Goal: Task Accomplishment & Management: Manage account settings

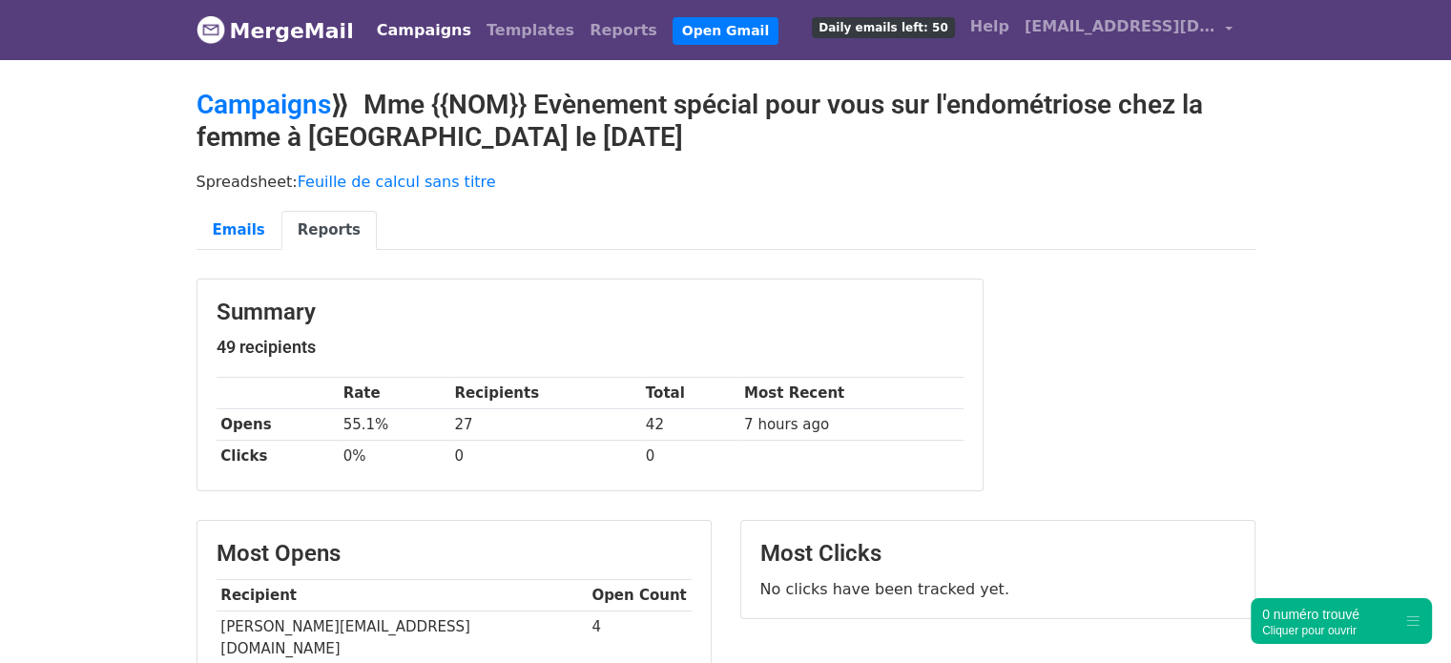
click at [396, 23] on link "Campaigns" at bounding box center [424, 30] width 110 height 38
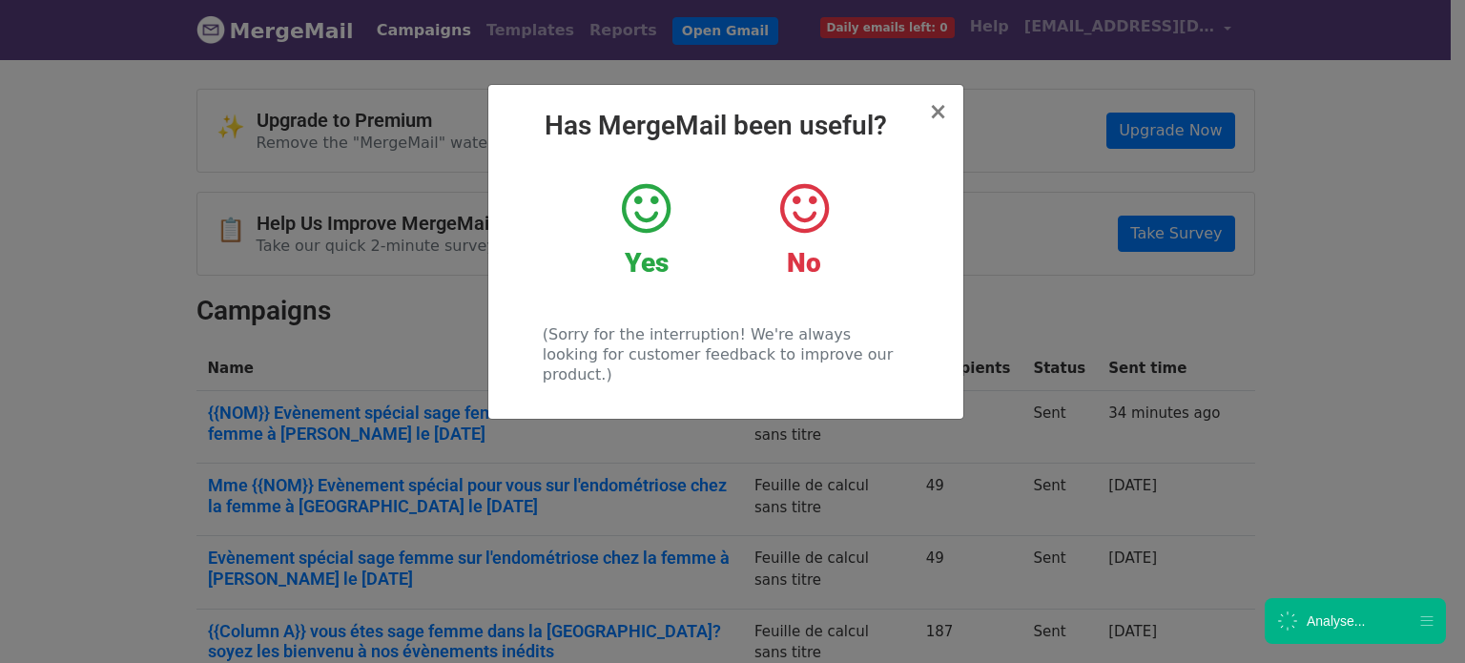
click at [808, 194] on icon at bounding box center [804, 208] width 49 height 57
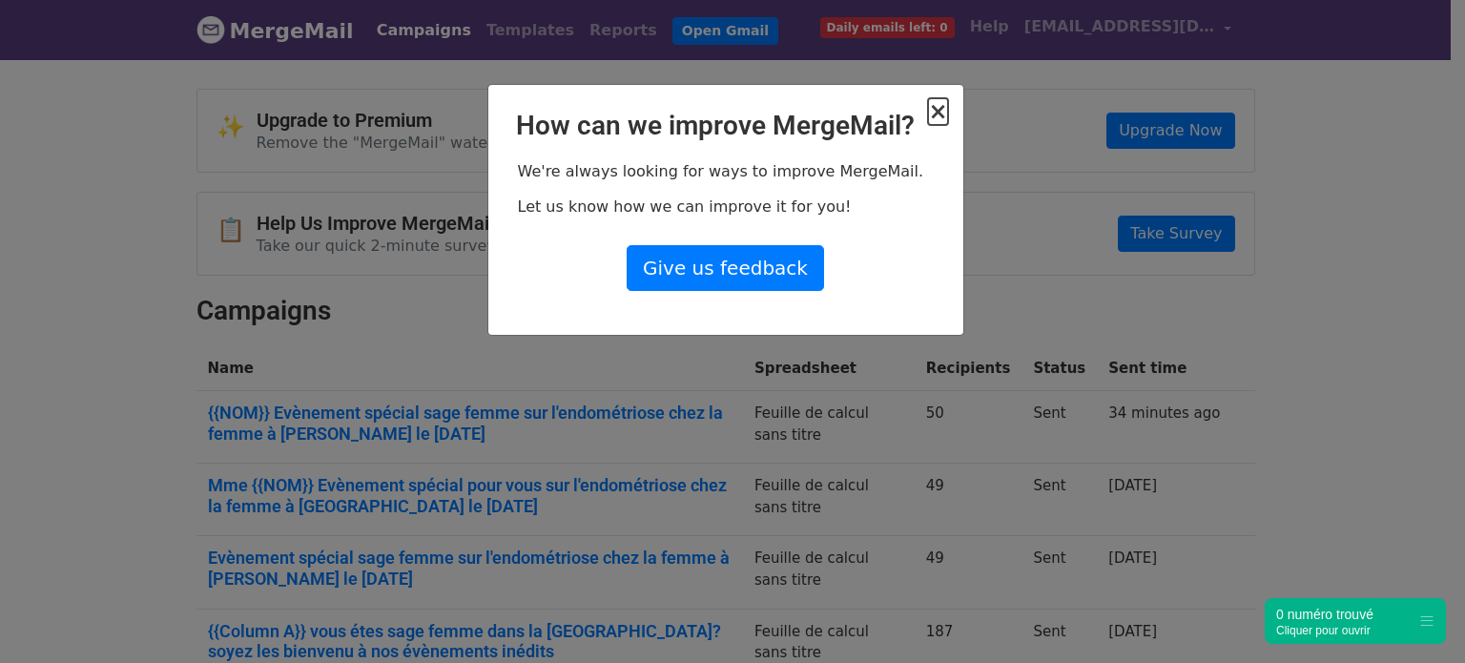
click at [942, 109] on span "×" at bounding box center [937, 111] width 19 height 27
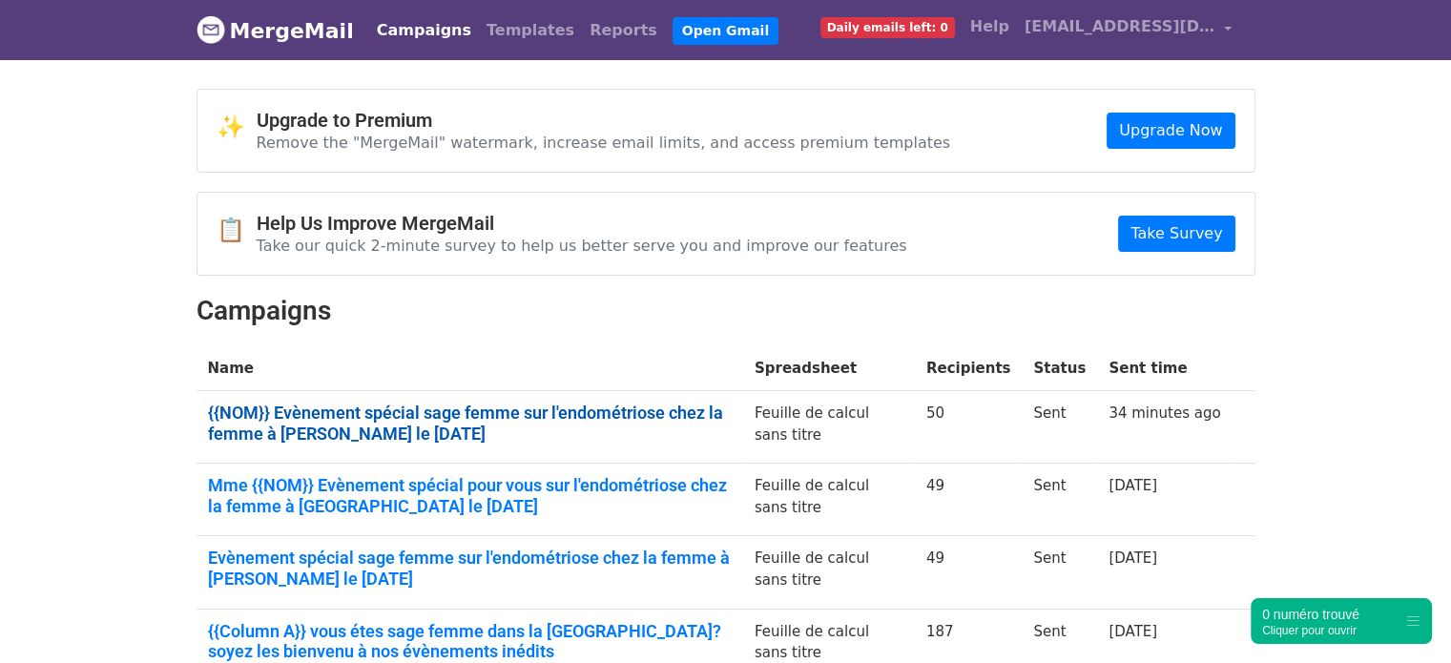
click at [480, 432] on link "{{NOM}} Evènement spécial sage femme sur l'endométriose chez la femme à Merigna…" at bounding box center [470, 422] width 524 height 41
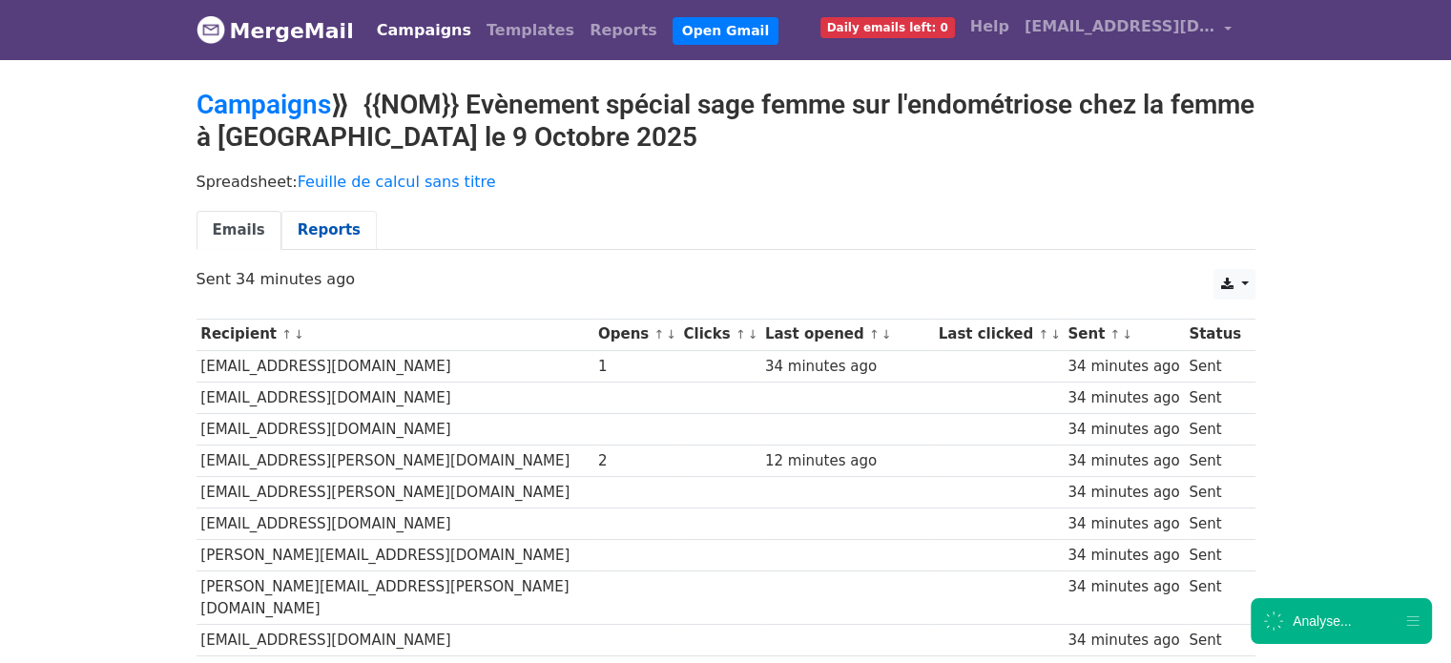
click at [346, 237] on link "Reports" at bounding box center [328, 230] width 95 height 39
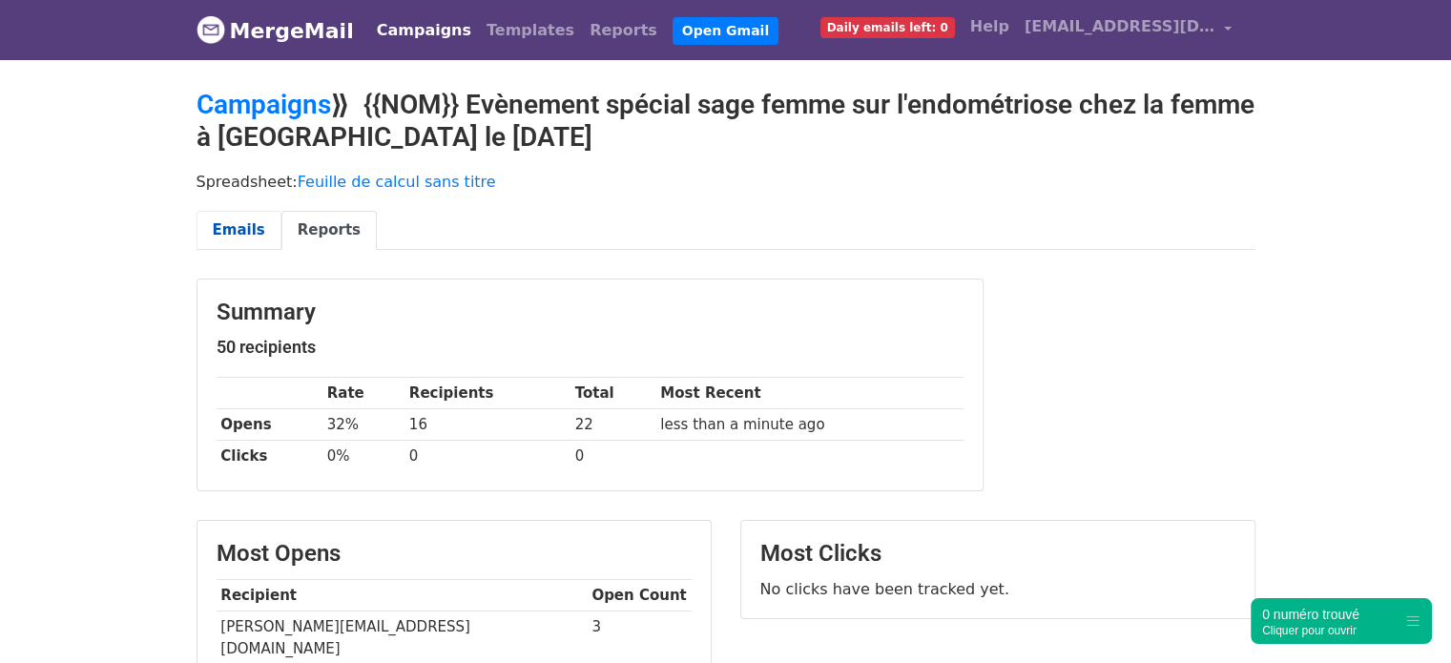
click at [218, 237] on link "Emails" at bounding box center [238, 230] width 85 height 39
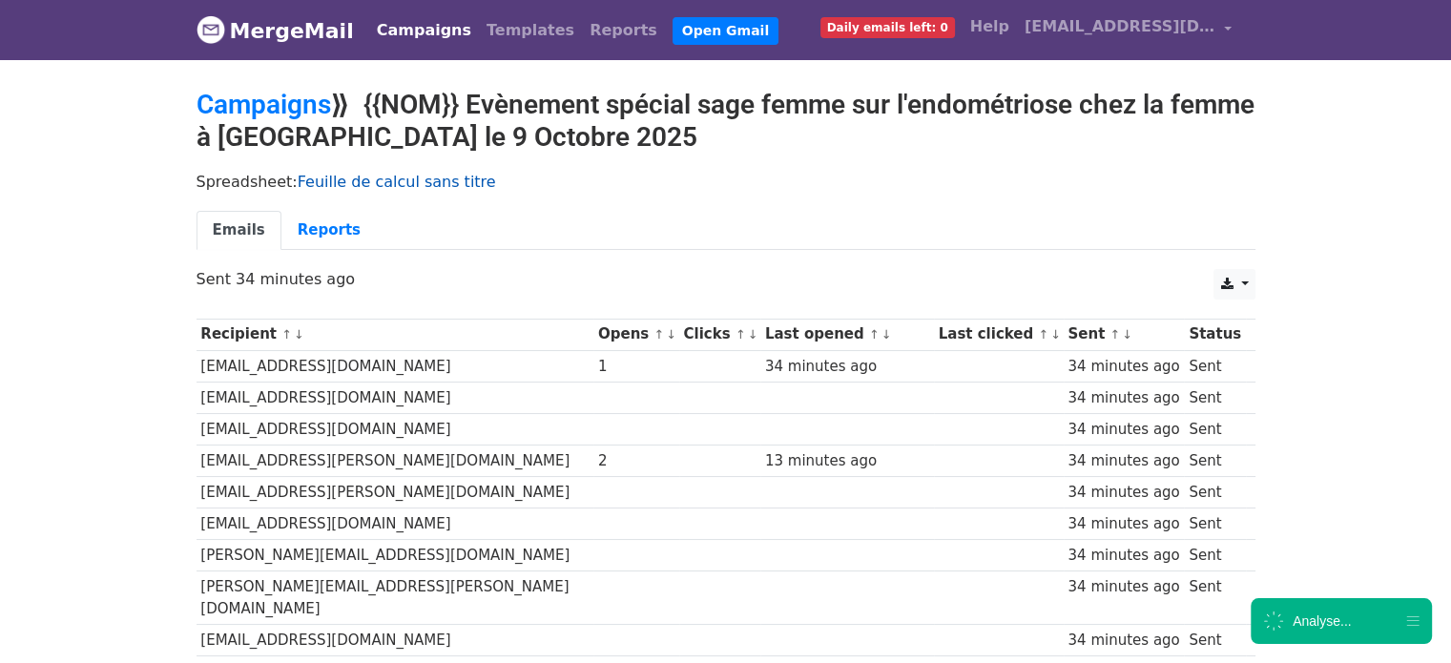
click at [331, 176] on link "Feuille de calcul sans titre" at bounding box center [397, 182] width 198 height 18
click at [275, 103] on link "Campaigns" at bounding box center [263, 104] width 134 height 31
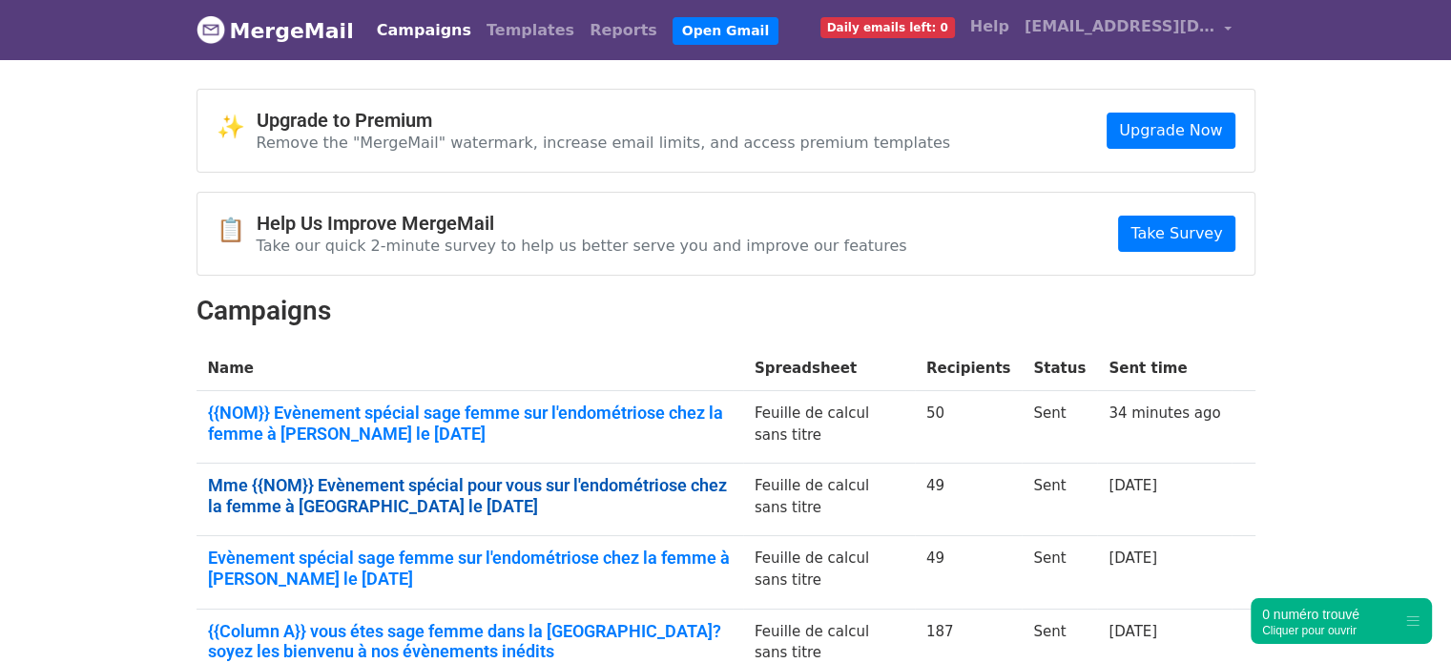
click at [349, 483] on link "Mme {{NOM}} Evènement spécial pour vous sur l'endométriose chez la femme à Meri…" at bounding box center [470, 495] width 524 height 41
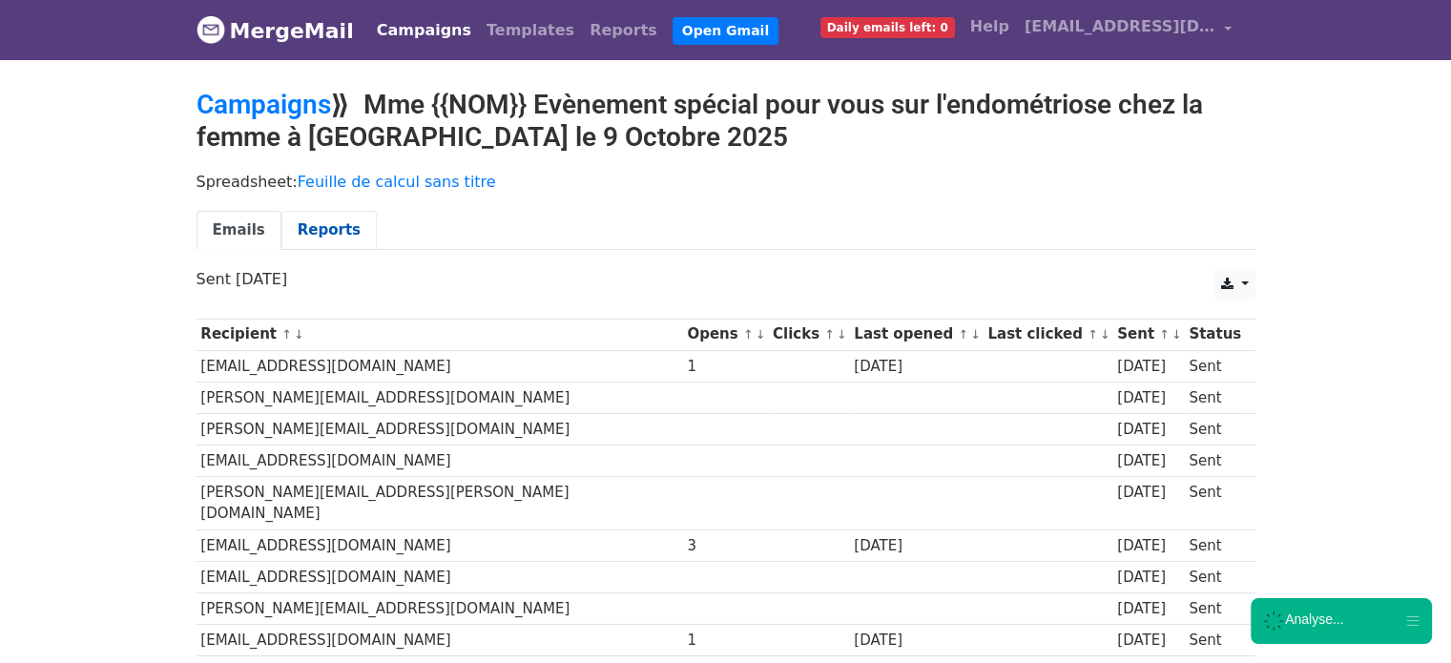
click at [309, 231] on link "Reports" at bounding box center [328, 230] width 95 height 39
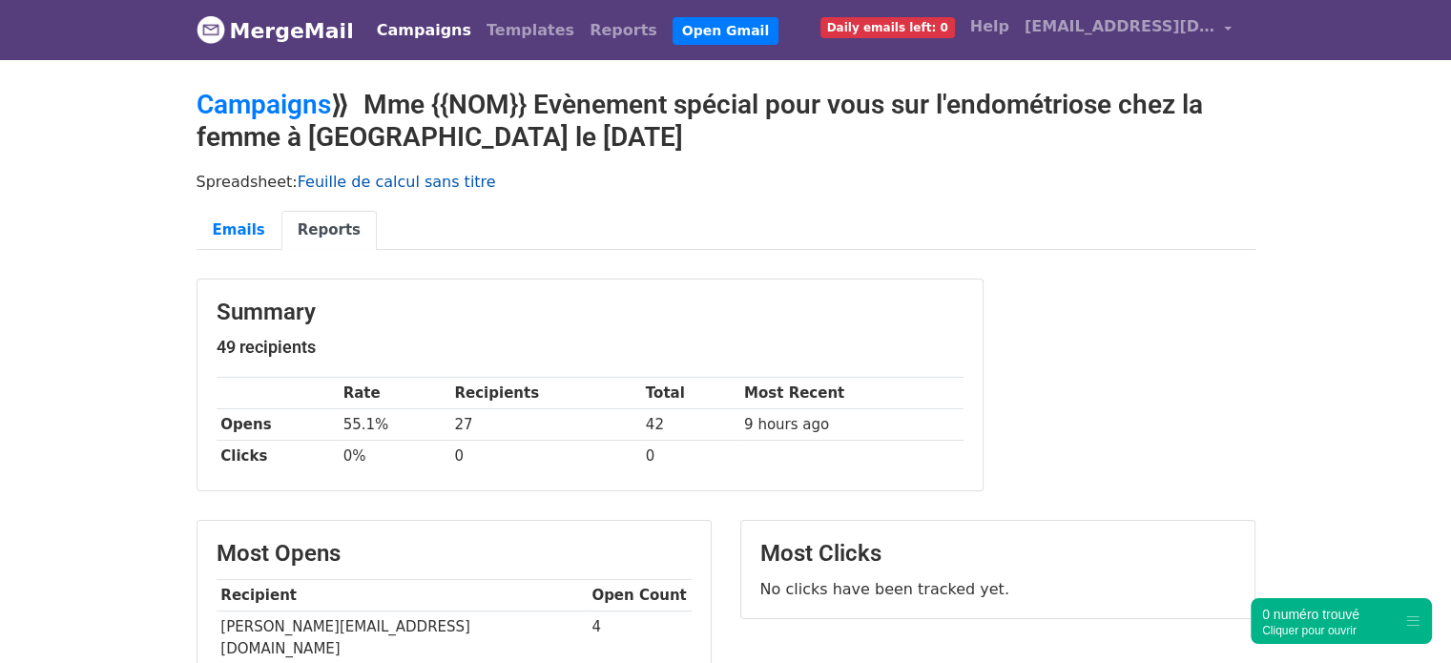
click at [359, 187] on link "Feuille de calcul sans titre" at bounding box center [397, 182] width 198 height 18
click at [253, 117] on link "Campaigns" at bounding box center [263, 104] width 134 height 31
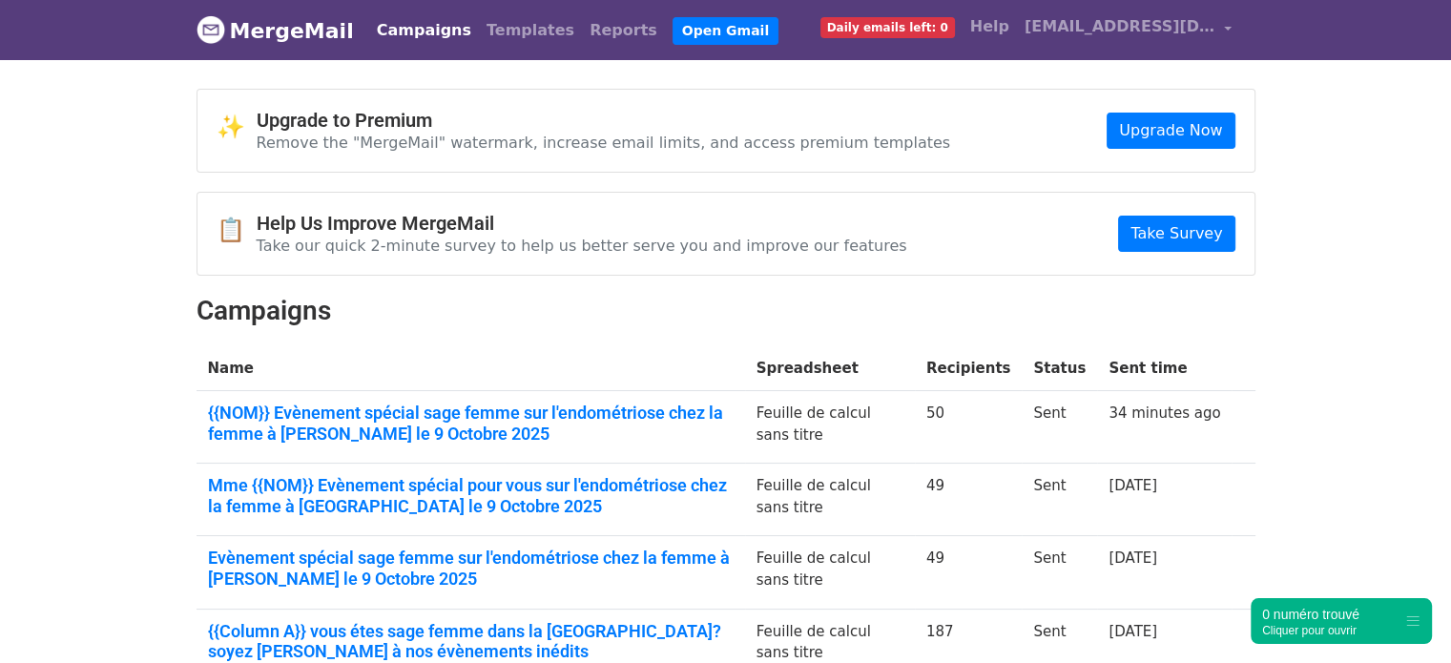
click at [47, 413] on body "MergeMail Campaigns Templates Reports Open Gmail Daily emails left: 0 Help clau…" at bounding box center [725, 622] width 1451 height 1244
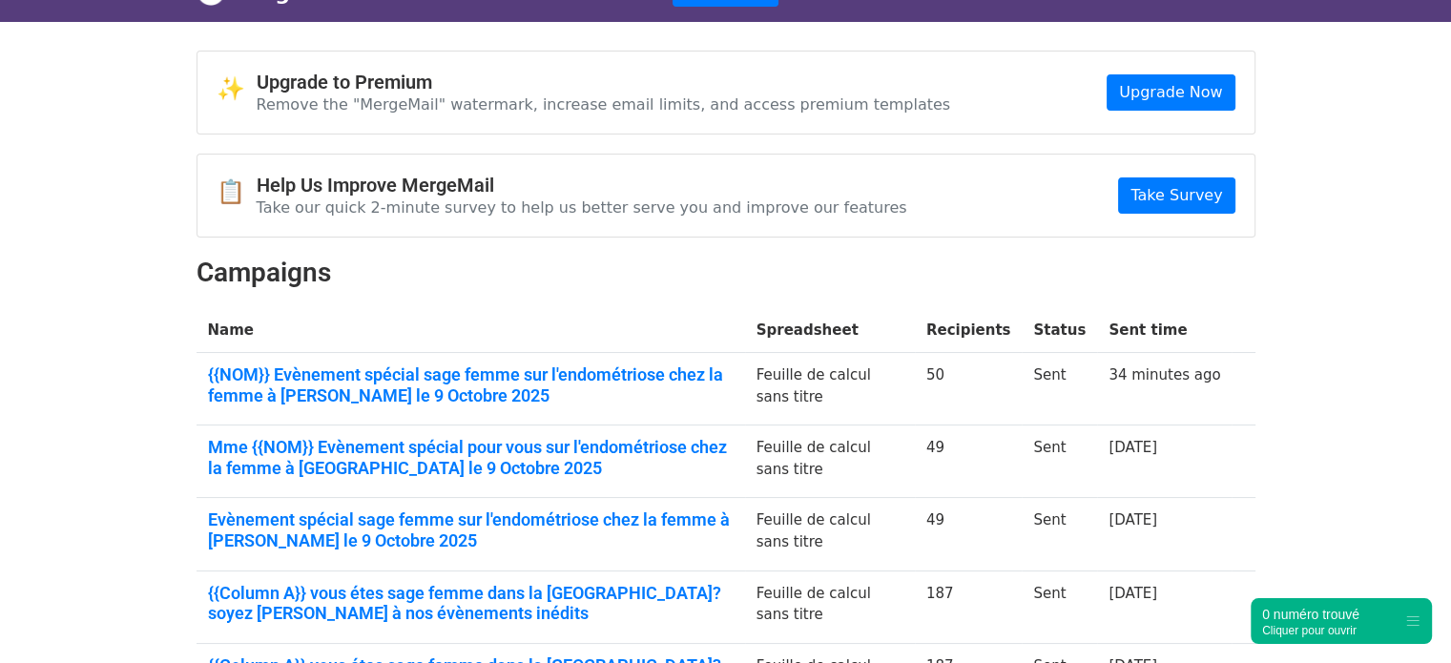
scroll to position [153, 0]
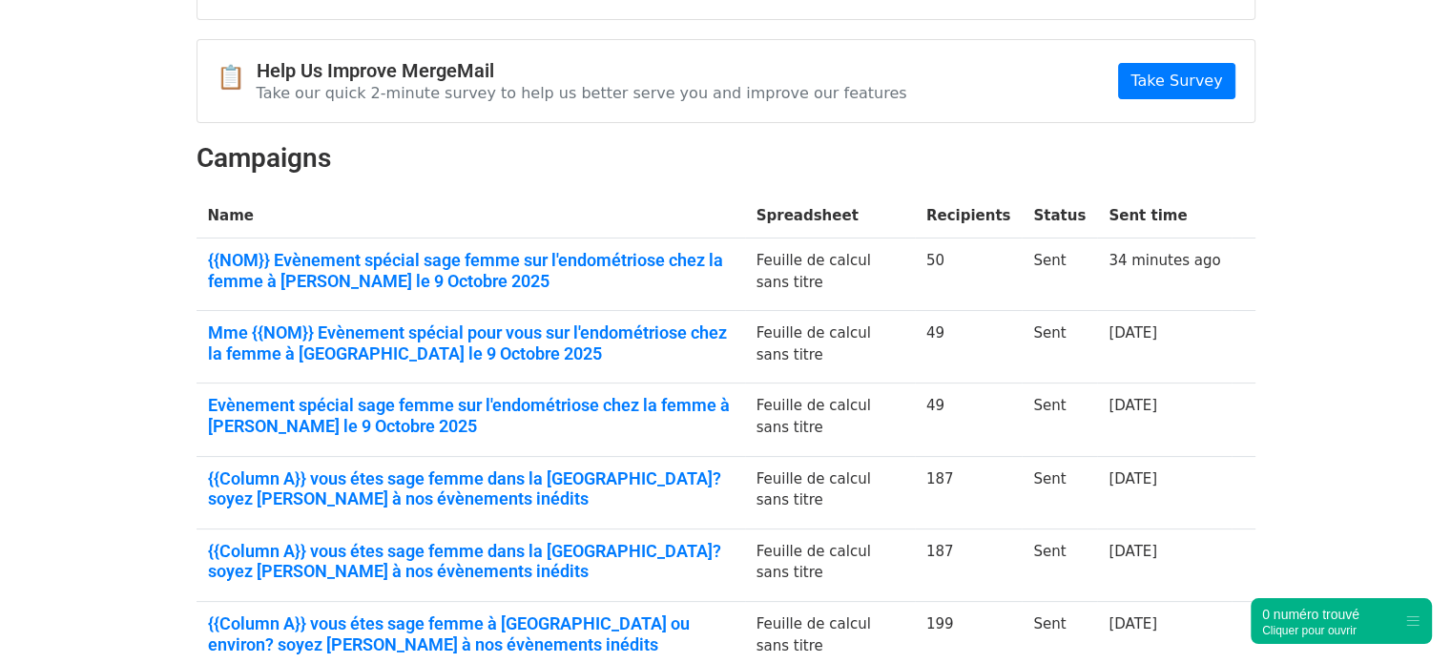
drag, startPoint x: 426, startPoint y: 620, endPoint x: 69, endPoint y: 387, distance: 426.7
click at [69, 387] on body "MergeMail Campaigns Templates Reports Open Gmail Daily emails left: 0 Help clau…" at bounding box center [725, 469] width 1451 height 1244
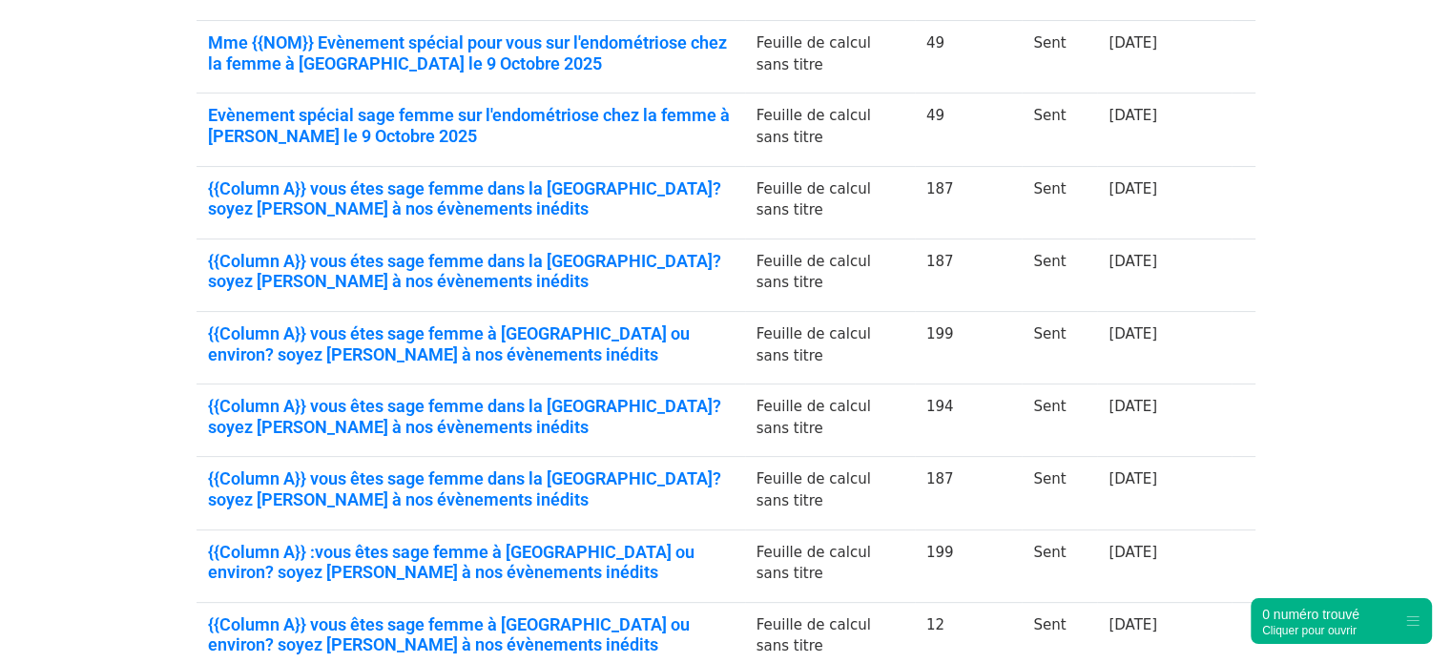
scroll to position [481, 0]
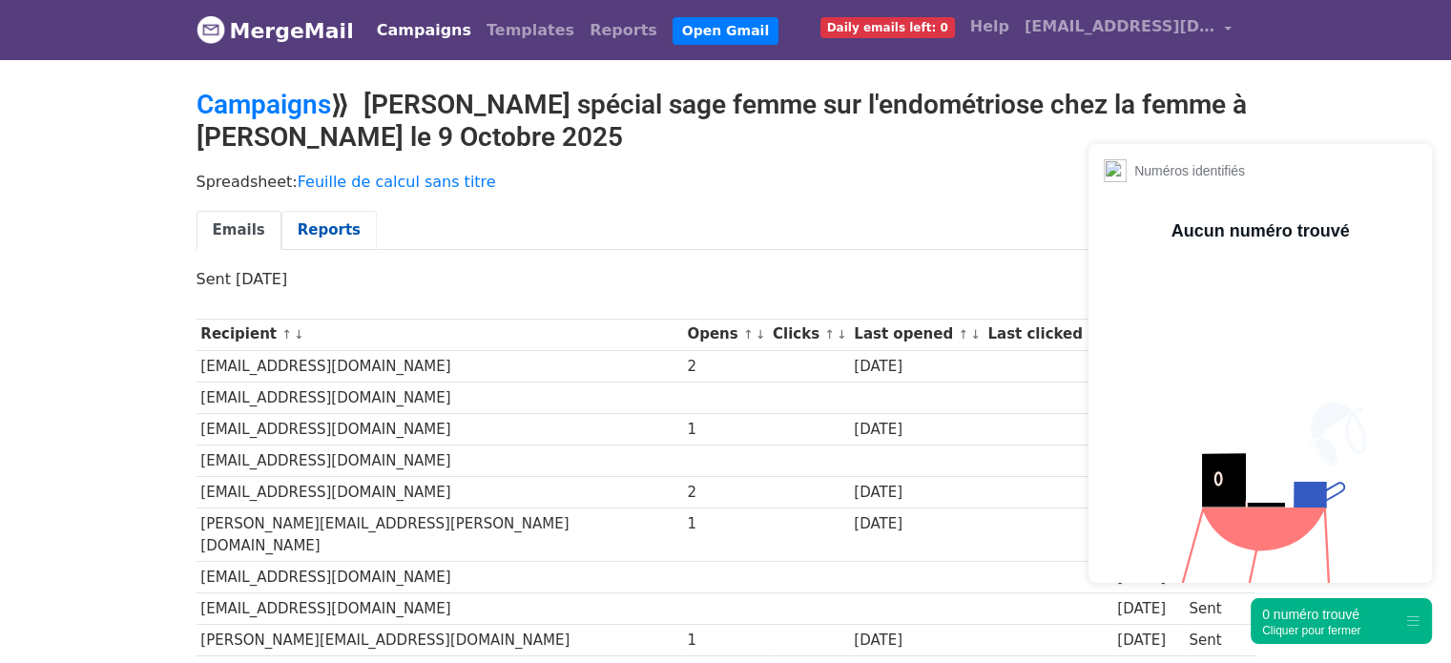
click at [300, 237] on link "Reports" at bounding box center [328, 230] width 95 height 39
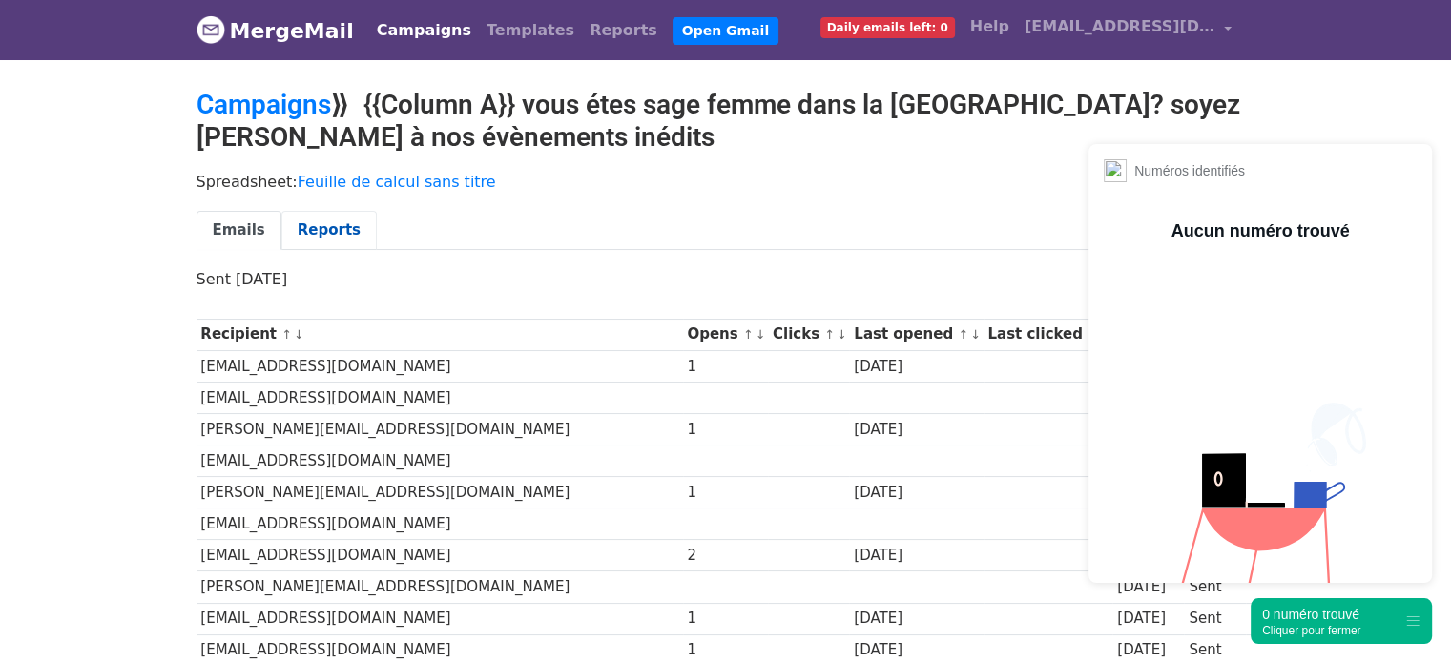
click at [321, 237] on link "Reports" at bounding box center [328, 230] width 95 height 39
click at [333, 226] on link "Reports" at bounding box center [328, 230] width 95 height 39
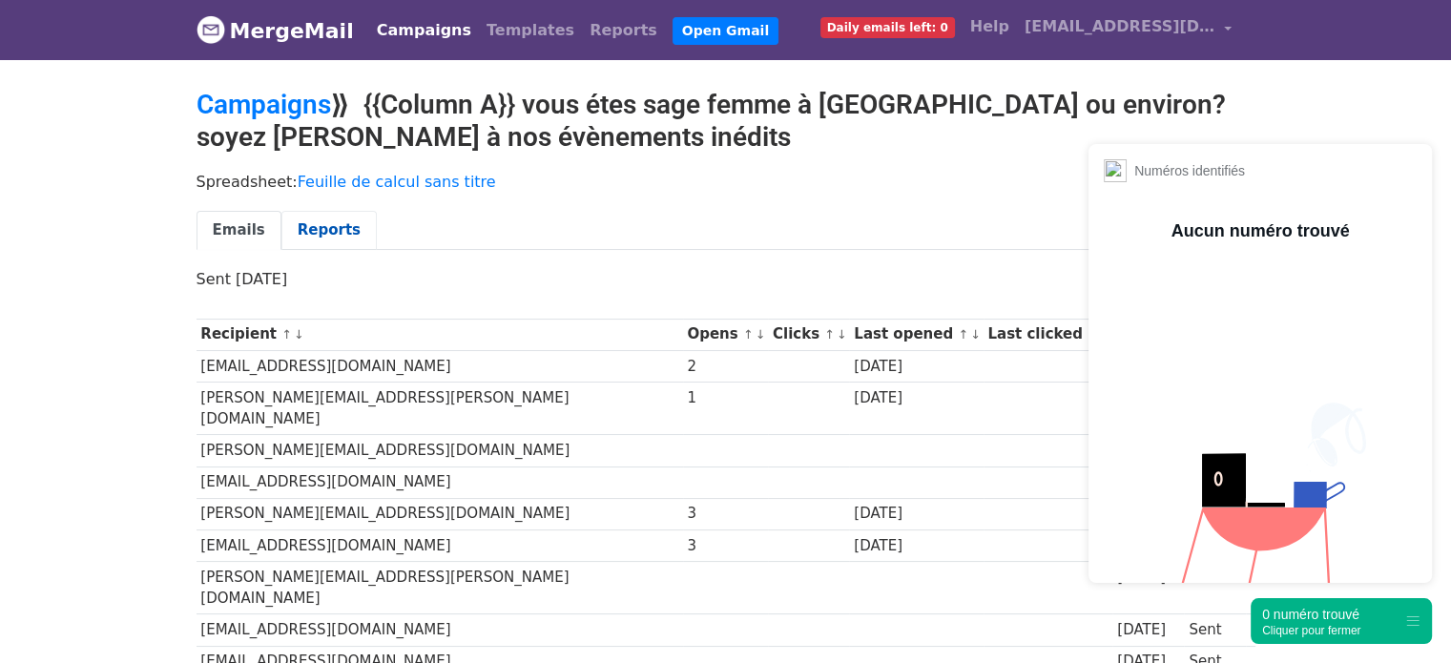
click at [313, 235] on link "Reports" at bounding box center [328, 230] width 95 height 39
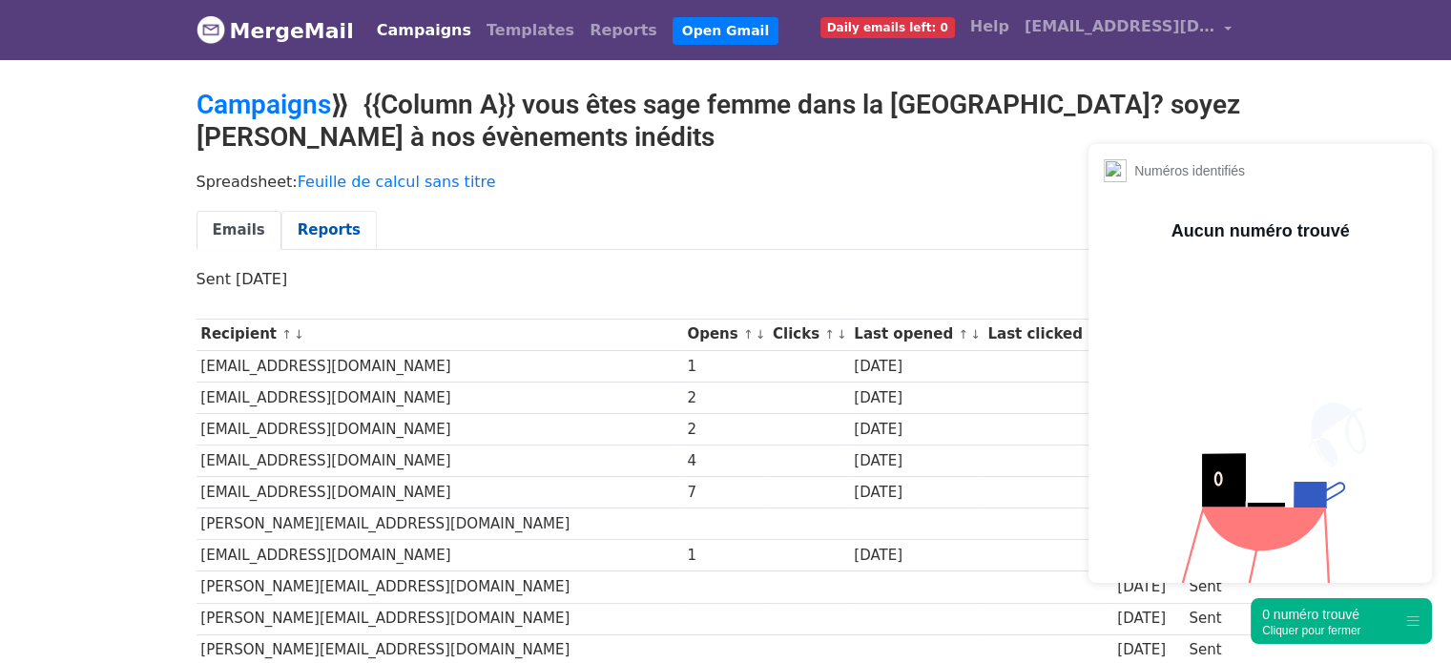
click at [308, 221] on link "Reports" at bounding box center [328, 230] width 95 height 39
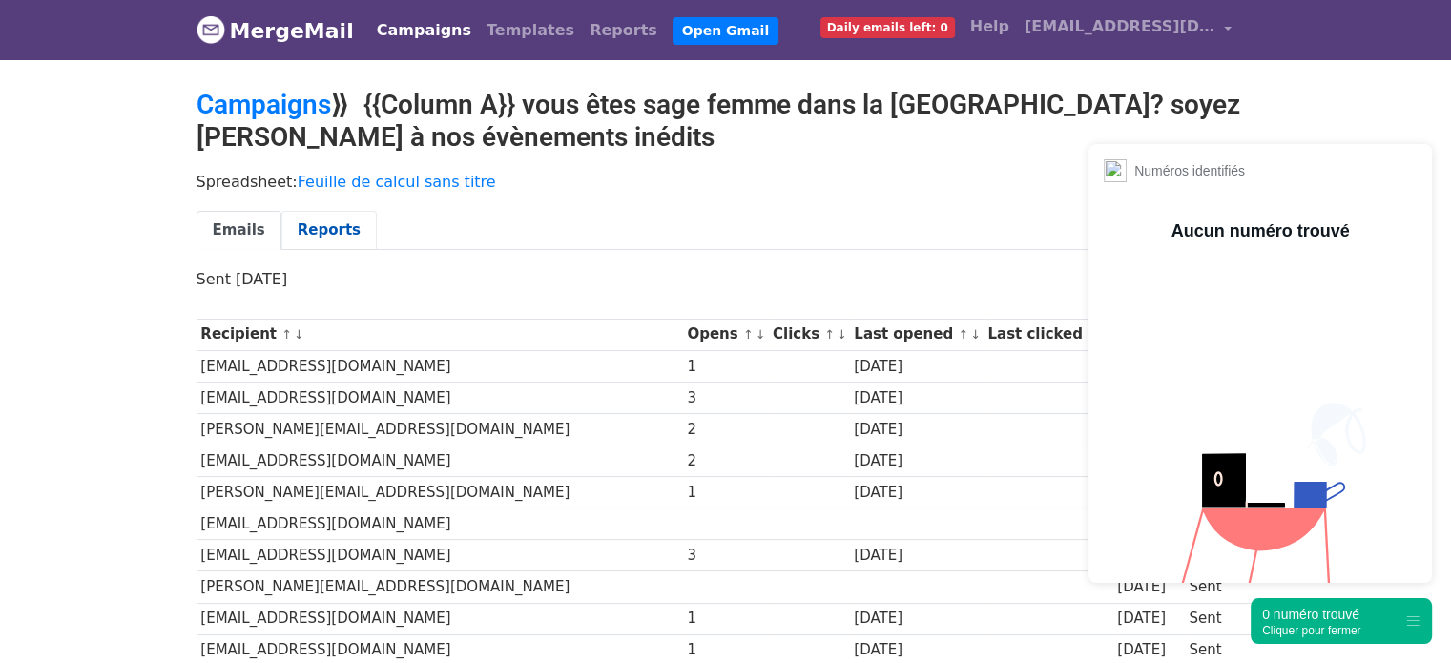
click at [314, 218] on link "Reports" at bounding box center [328, 230] width 95 height 39
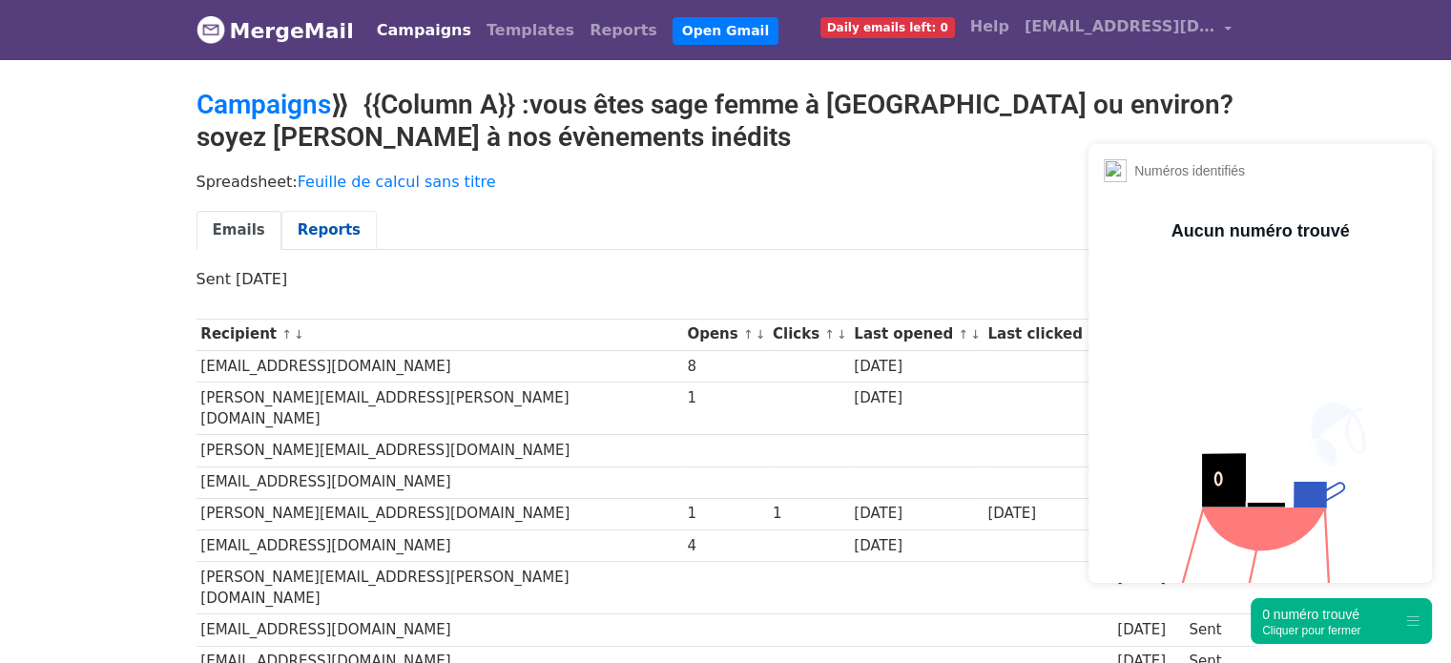
click at [318, 229] on link "Reports" at bounding box center [328, 230] width 95 height 39
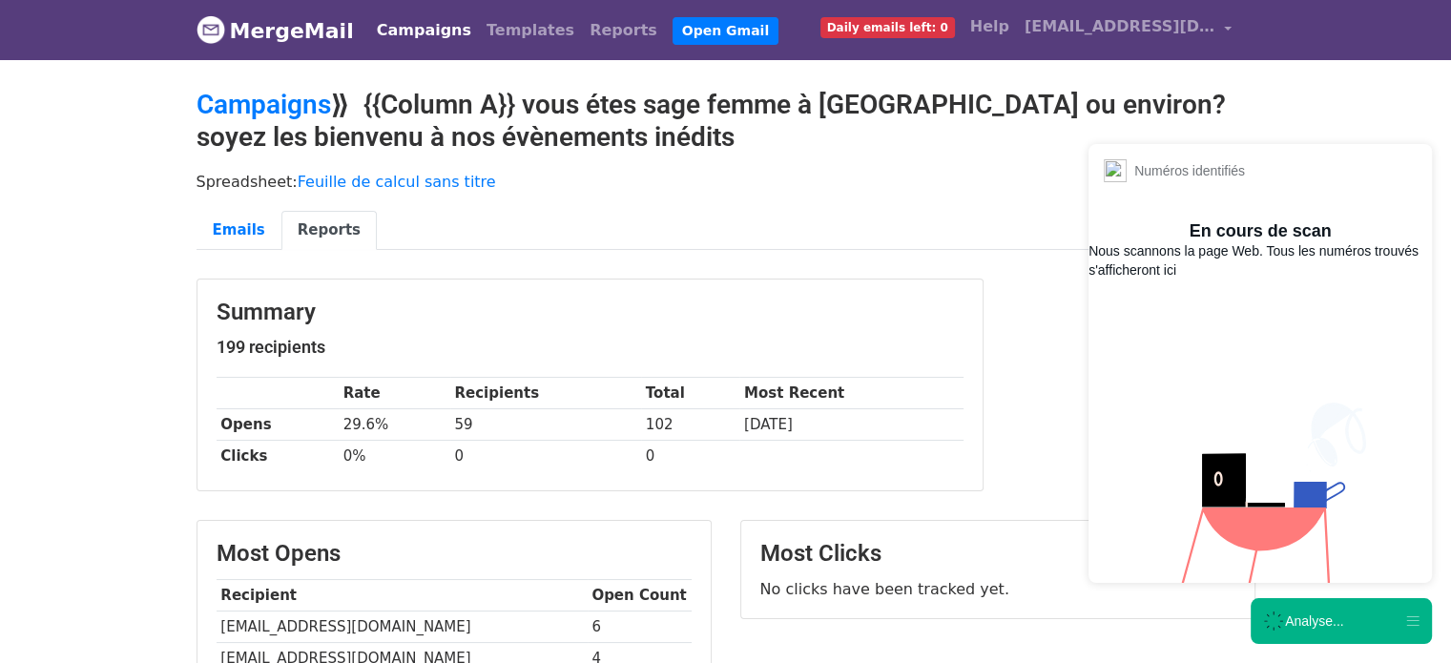
click at [1303, 613] on div "Analyse..." at bounding box center [1314, 620] width 58 height 19
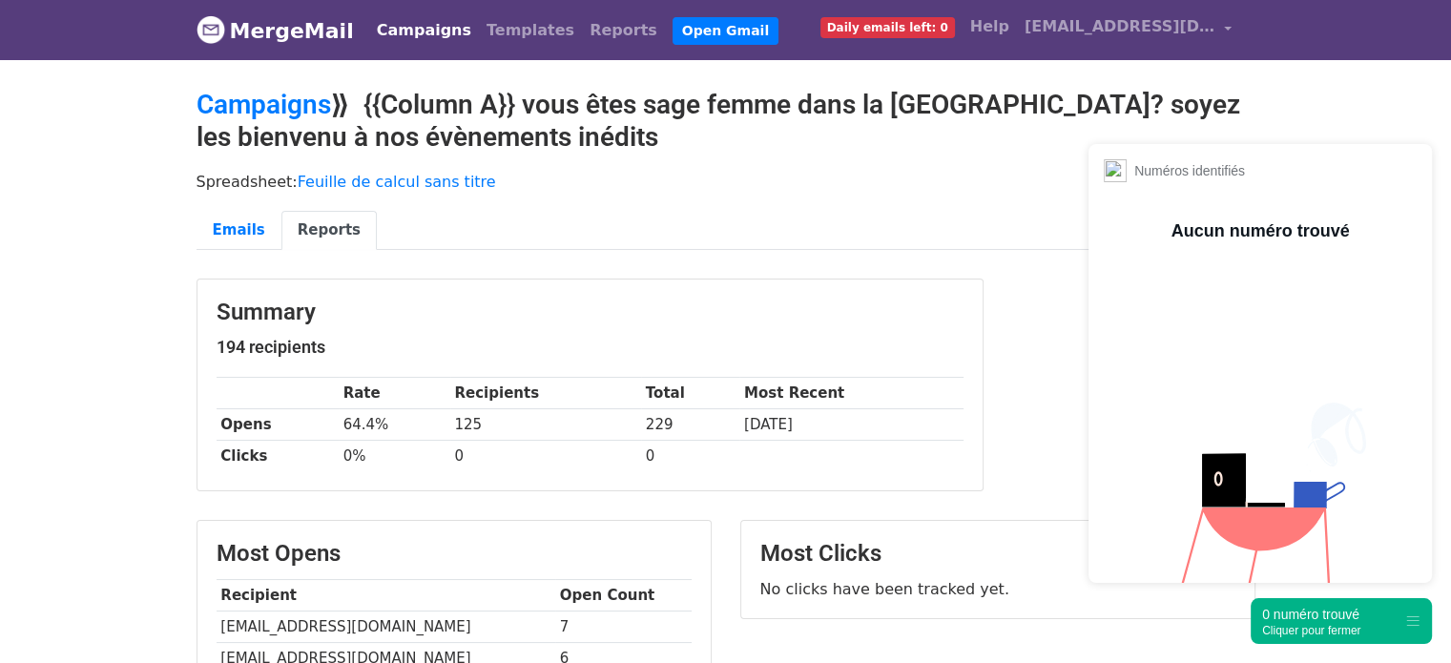
scroll to position [578, 0]
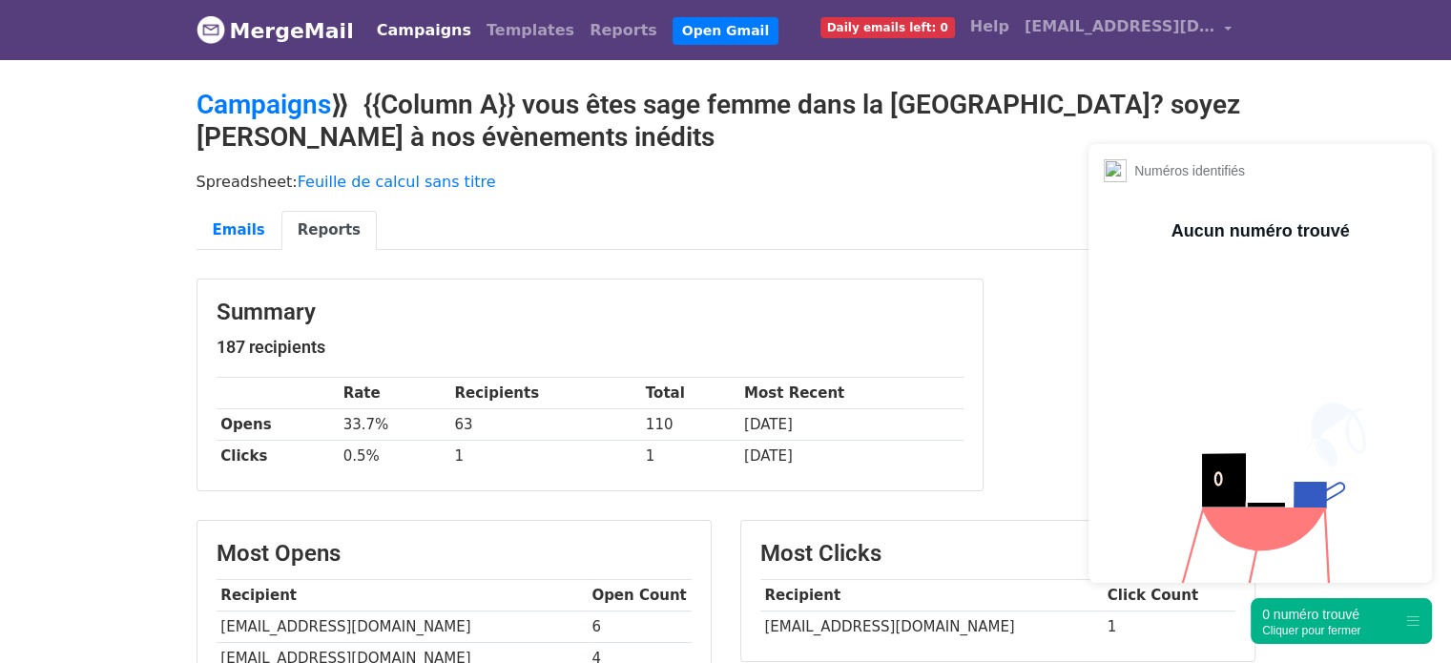
click at [887, 628] on td "[EMAIL_ADDRESS][DOMAIN_NAME]" at bounding box center [931, 626] width 342 height 31
copy tr "[EMAIL_ADDRESS][DOMAIN_NAME]"
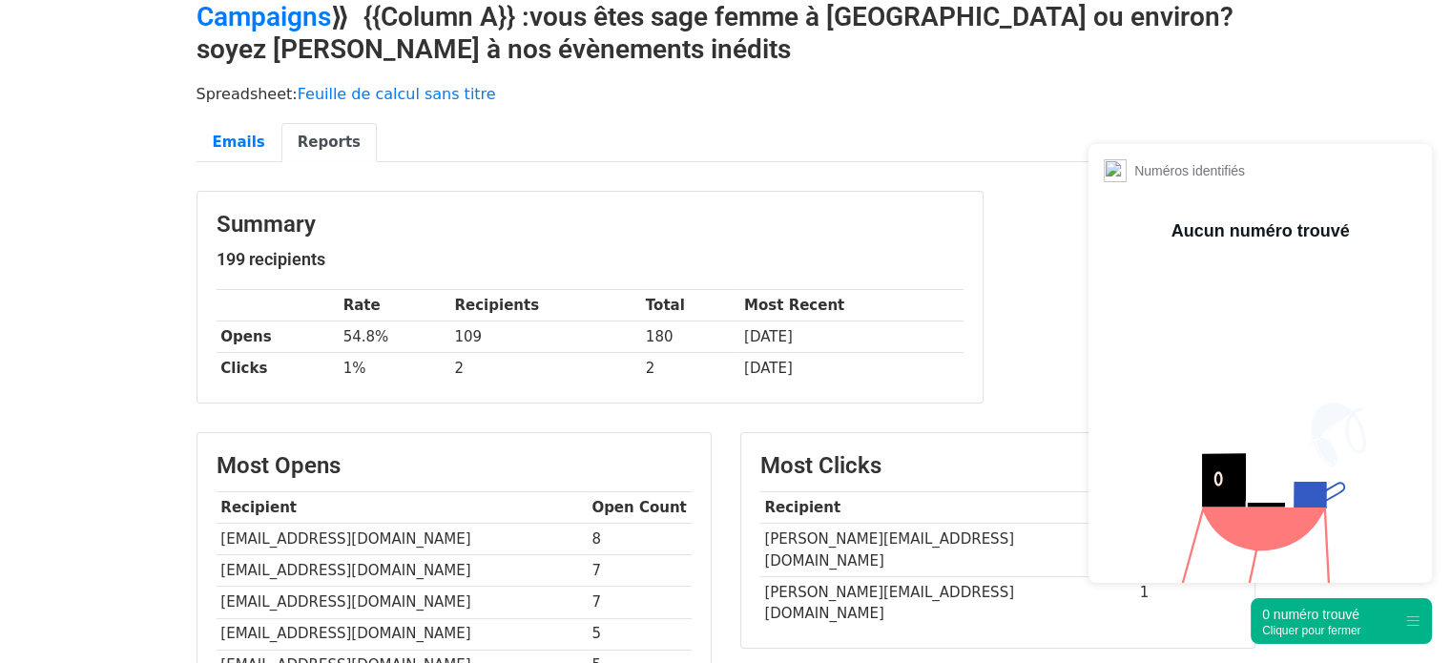
scroll to position [93, 0]
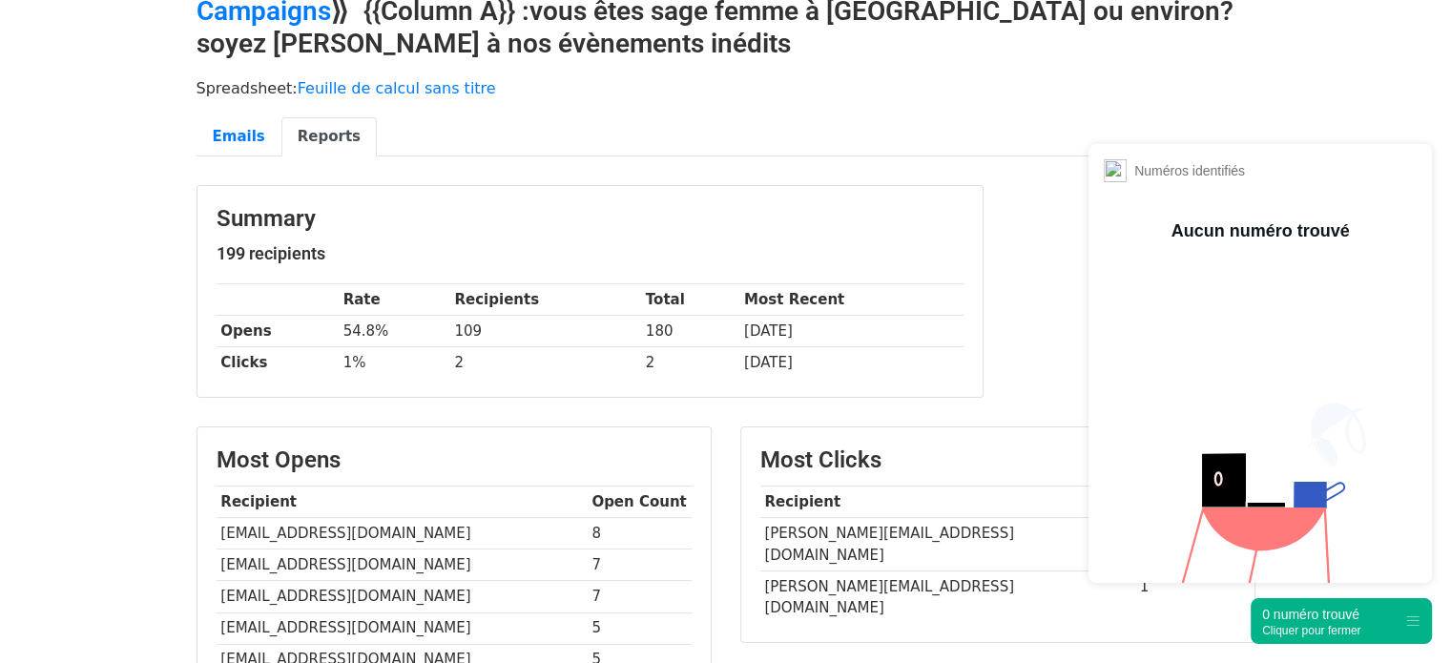
click at [1325, 607] on div "0 numéro trouvé" at bounding box center [1311, 614] width 98 height 19
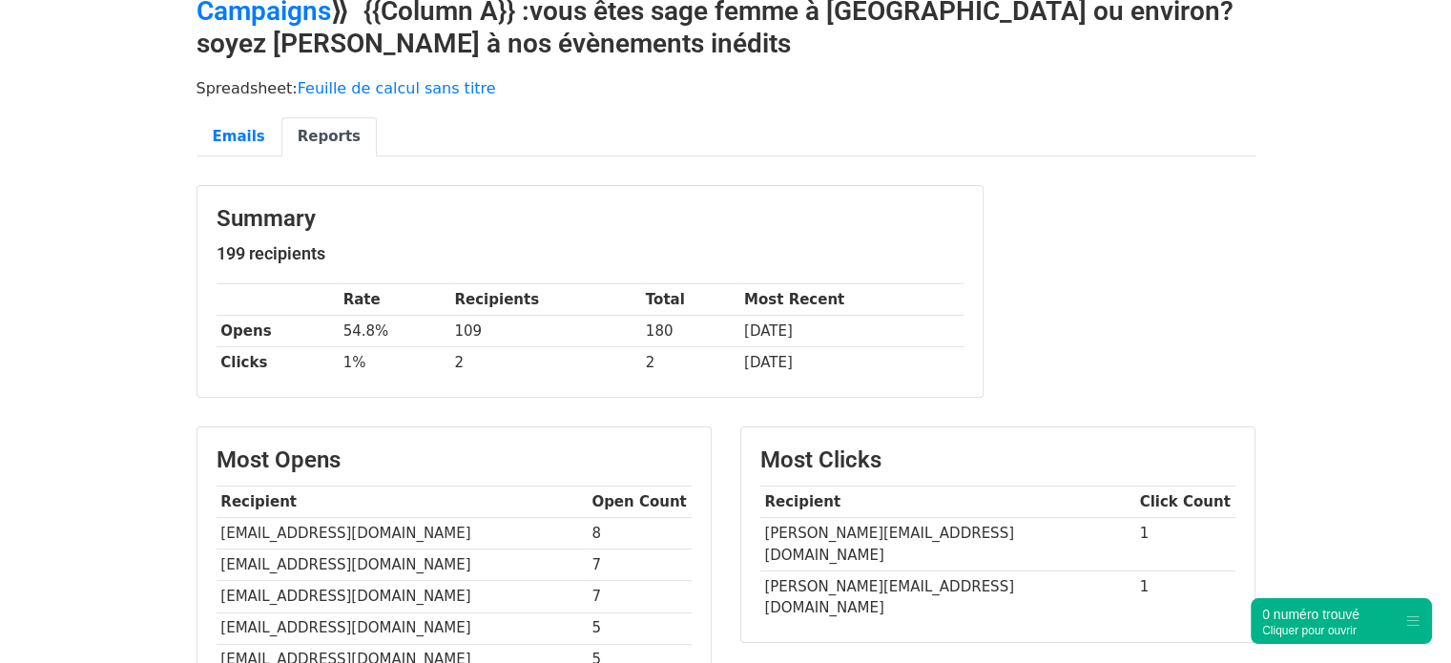
click at [824, 570] on td "melissa.henni13@gmail.com" at bounding box center [947, 596] width 375 height 52
copy tr "melissa.henni13@gmail.com"
click at [865, 526] on td "caroline.deletang.sf@gmail.com" at bounding box center [947, 544] width 375 height 53
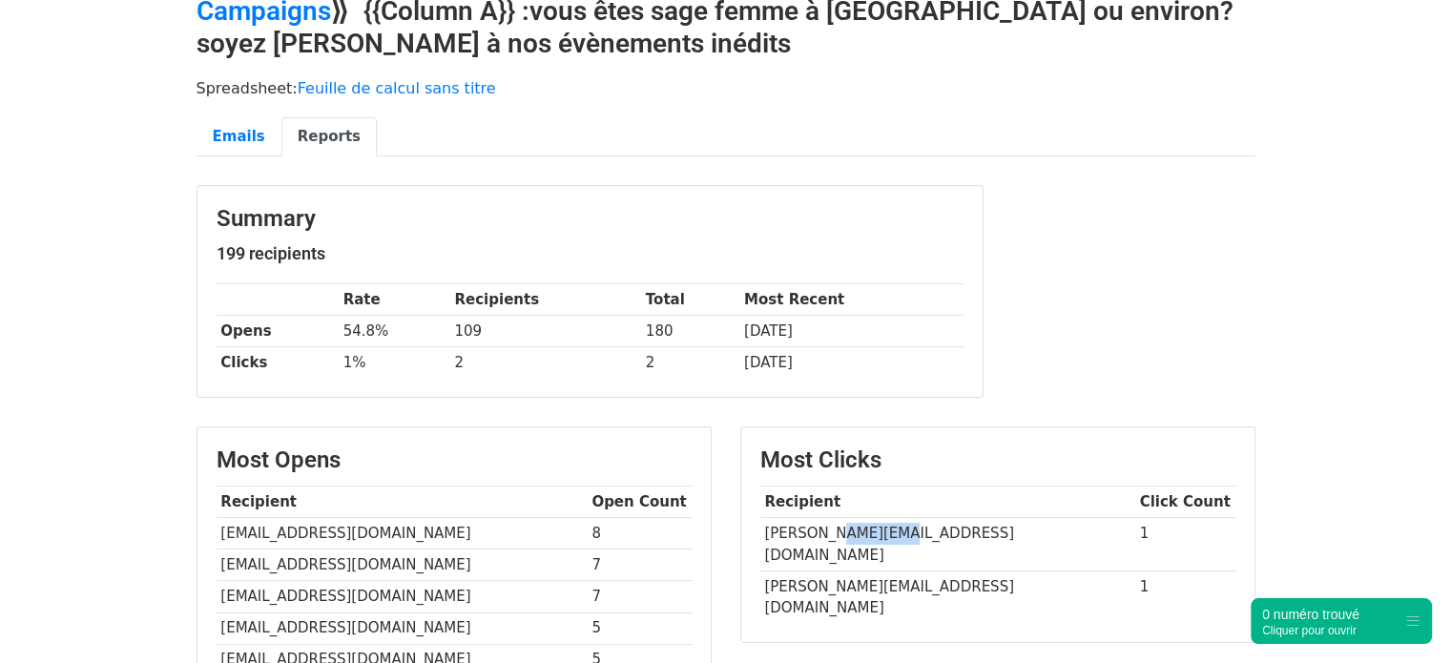
click at [865, 526] on td "caroline.deletang.sf@gmail.com" at bounding box center [947, 544] width 375 height 53
copy tr "caroline.deletang.sf@gmail.com"
